Goal: Find specific page/section: Find specific page/section

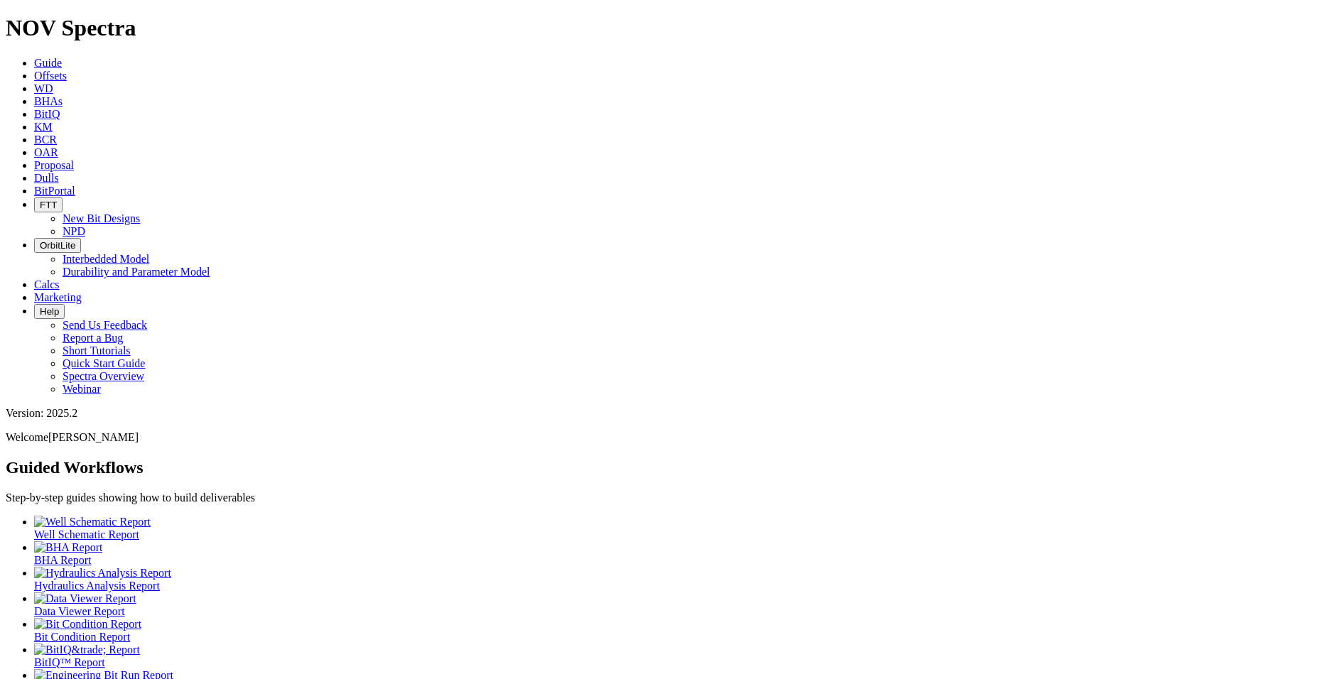
click at [59, 172] on span "Dulls" at bounding box center [46, 178] width 25 height 12
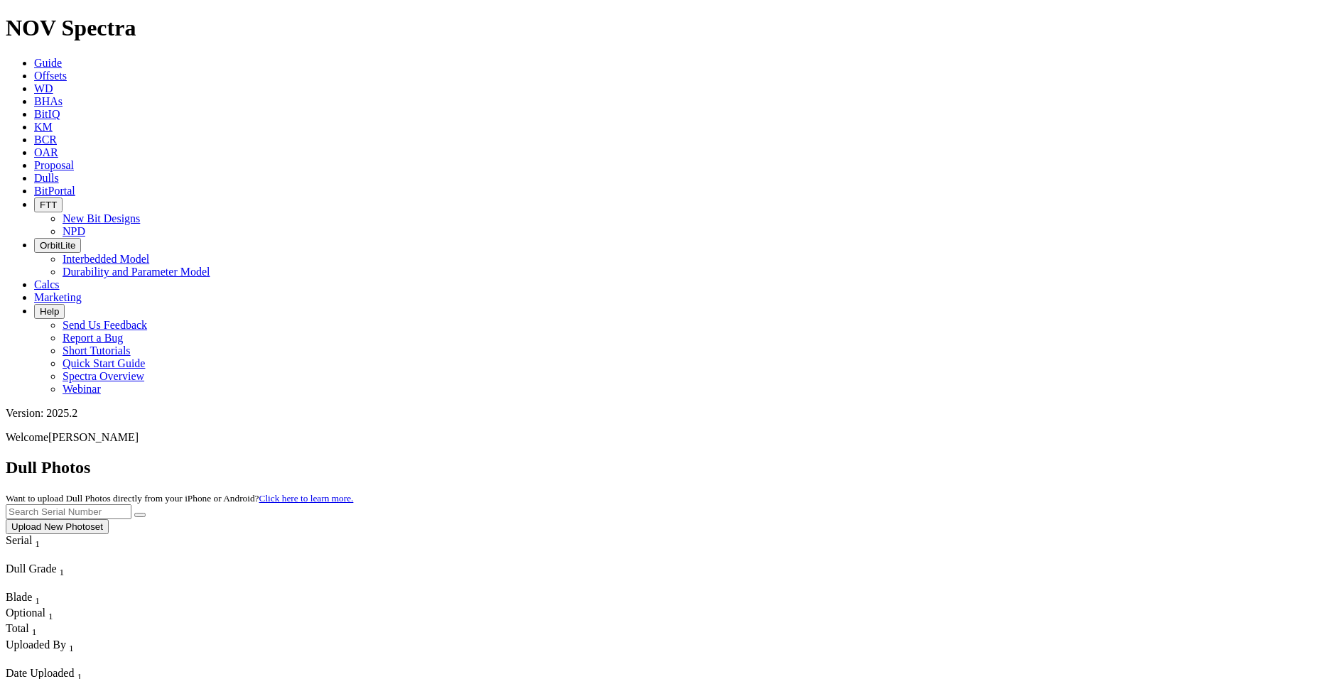
click at [131, 504] on input "text" at bounding box center [69, 511] width 126 height 15
type input "A320674"
click at [140, 515] on icon "submit" at bounding box center [140, 515] width 0 height 0
